Goal: Task Accomplishment & Management: Manage account settings

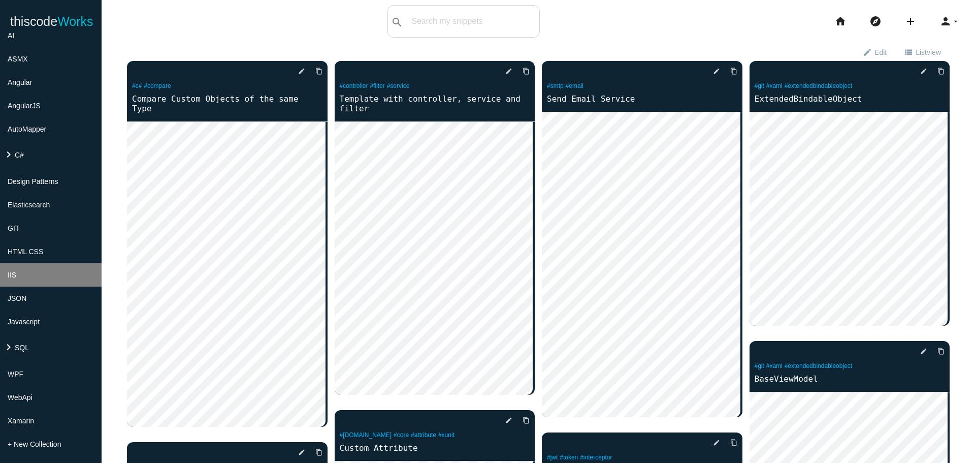
scroll to position [152, 0]
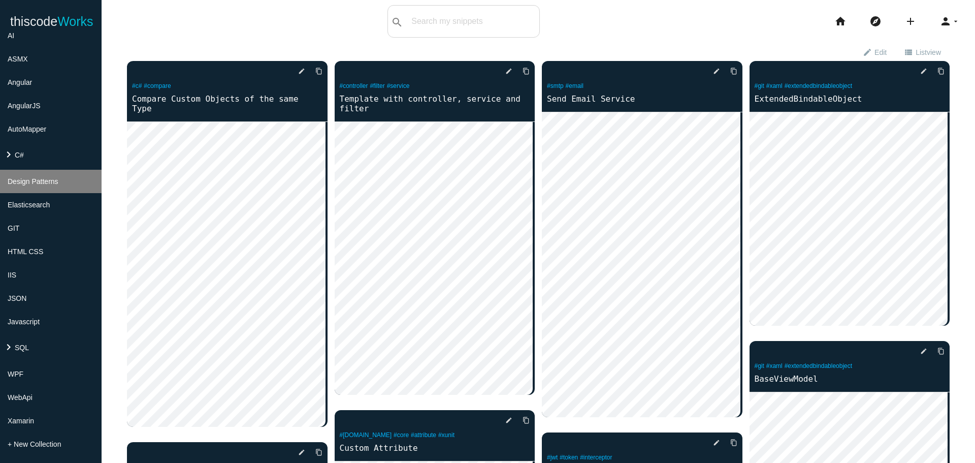
click at [37, 191] on li "Design Patterns" at bounding box center [51, 181] width 102 height 23
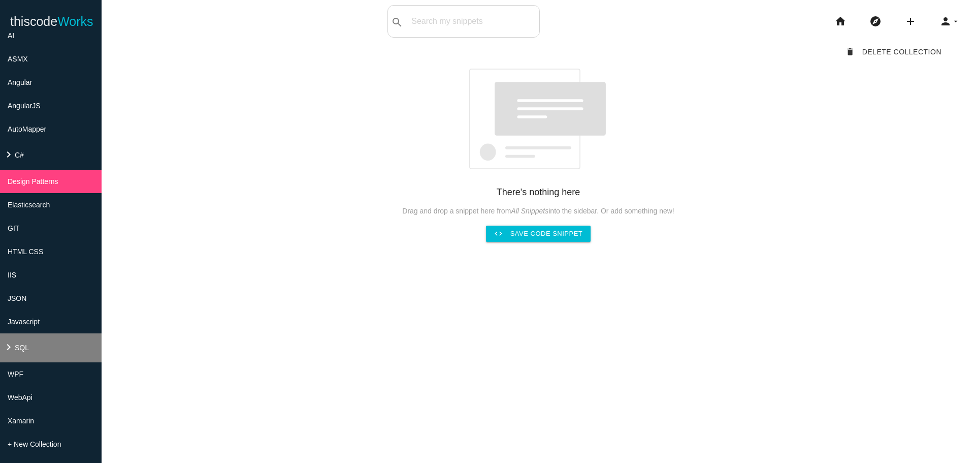
scroll to position [173, 0]
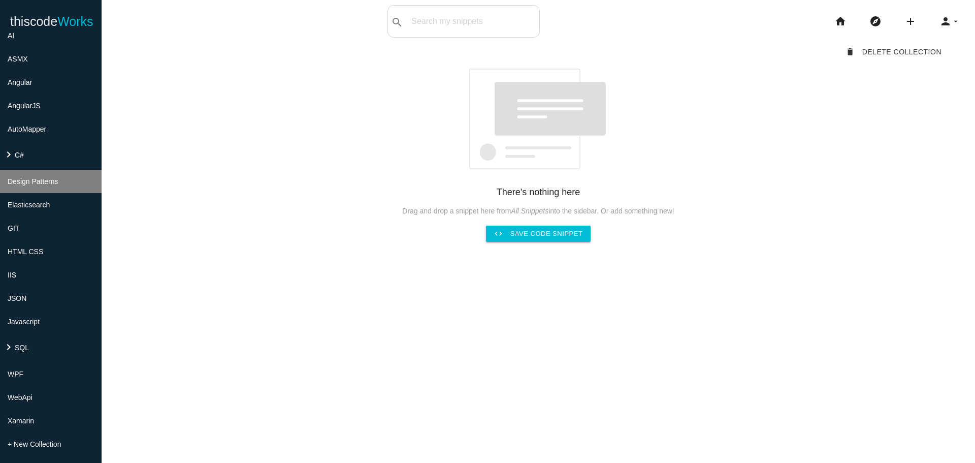
click at [58, 170] on li "Design Patterns" at bounding box center [51, 181] width 102 height 23
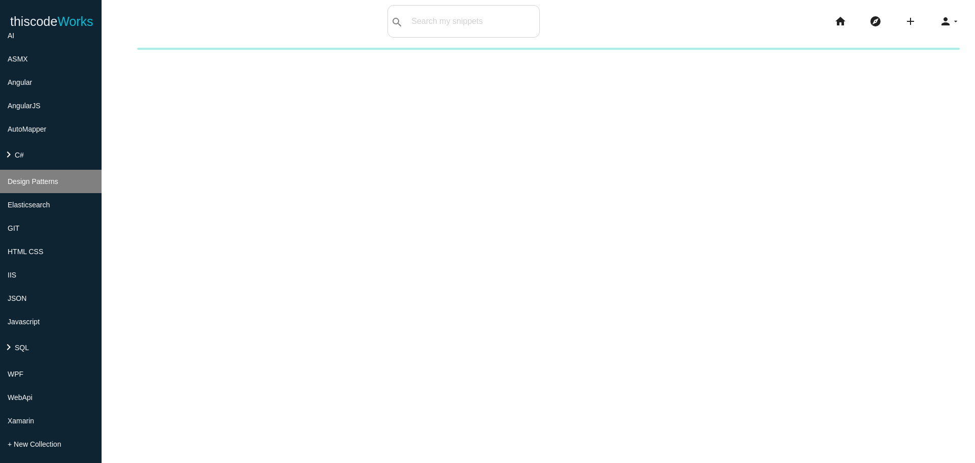
click at [58, 170] on li "Design Patterns" at bounding box center [51, 181] width 102 height 23
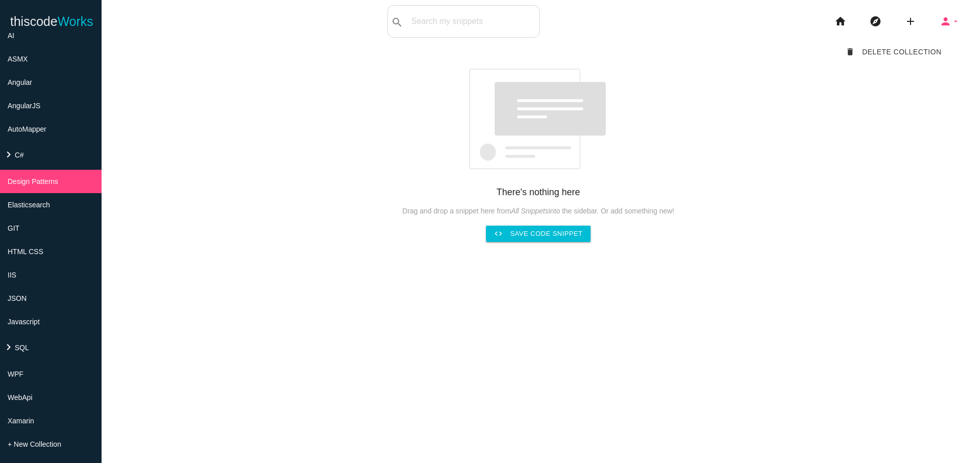
click at [952, 25] on icon "arrow_drop_down" at bounding box center [956, 21] width 8 height 33
click at [788, 64] on div "68c89194fb5f940014732dd9 delete Delete Collection" at bounding box center [538, 56] width 823 height 26
click at [40, 437] on li "+ New Collection" at bounding box center [51, 443] width 102 height 23
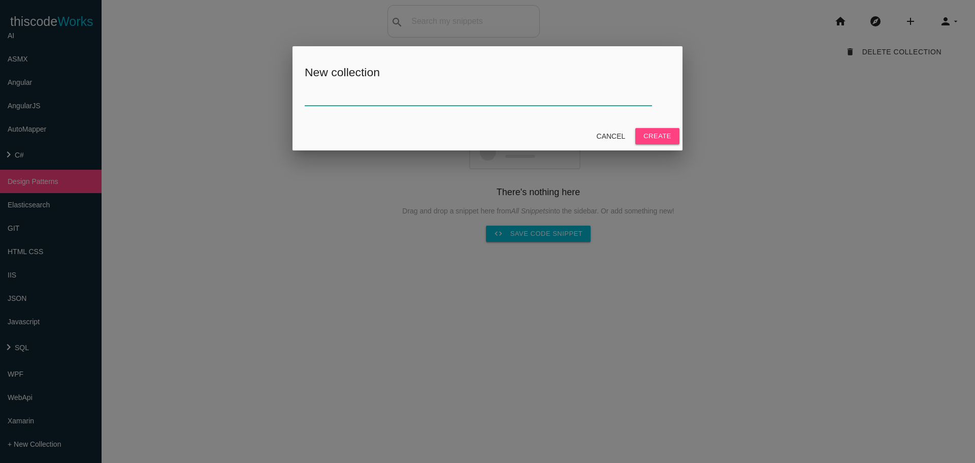
click at [432, 99] on input "text" at bounding box center [478, 95] width 347 height 22
type input "Design Patterns > Repository"
click at [654, 141] on button "Create" at bounding box center [657, 136] width 44 height 16
